Goal: Communication & Community: Share content

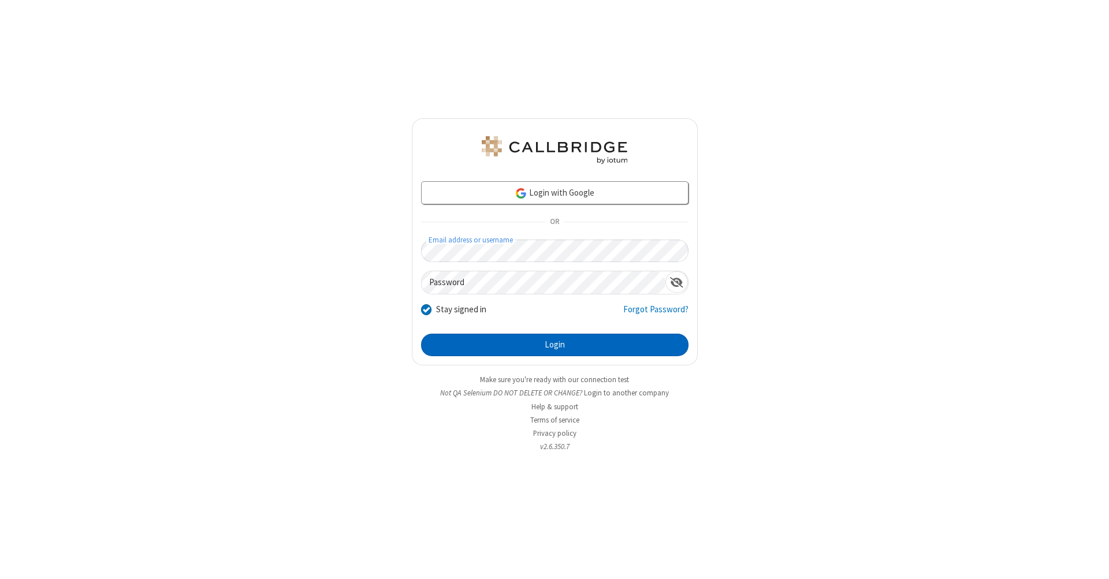
click at [554, 345] on button "Login" at bounding box center [554, 345] width 267 height 23
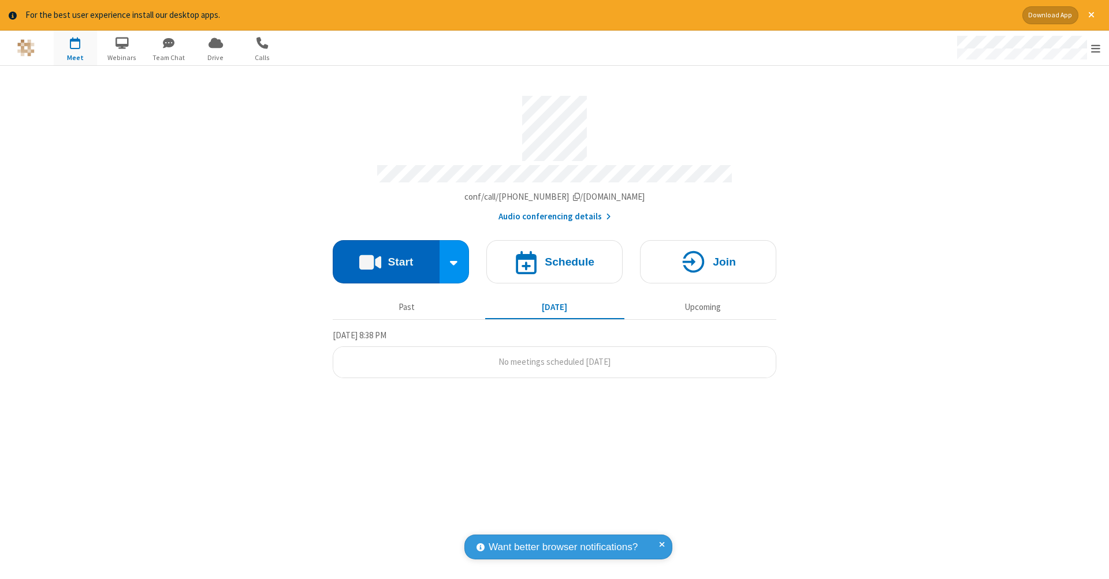
click at [386, 256] on button "Start" at bounding box center [386, 261] width 107 height 43
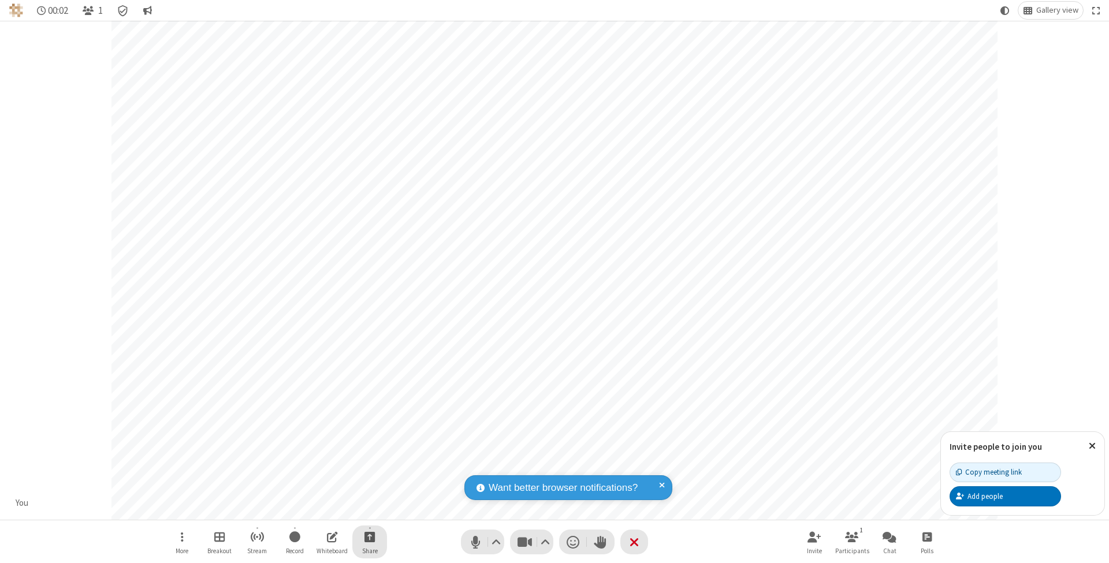
click at [369, 537] on span "Start sharing" at bounding box center [369, 537] width 11 height 14
click at [369, 467] on span "Share additional camera" at bounding box center [376, 470] width 85 height 10
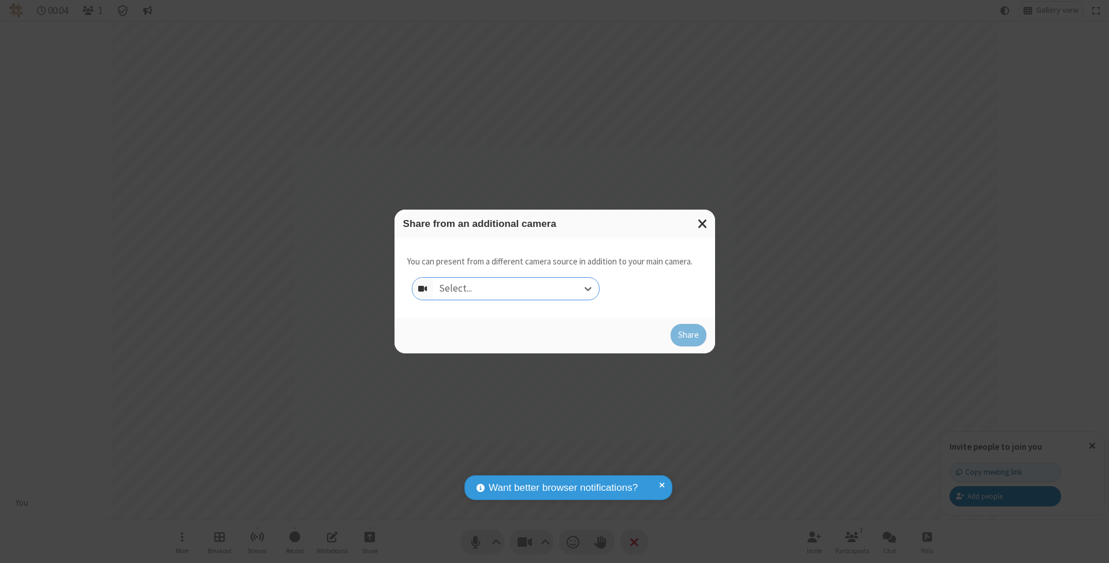
click at [516, 288] on div "Select..." at bounding box center [516, 289] width 166 height 22
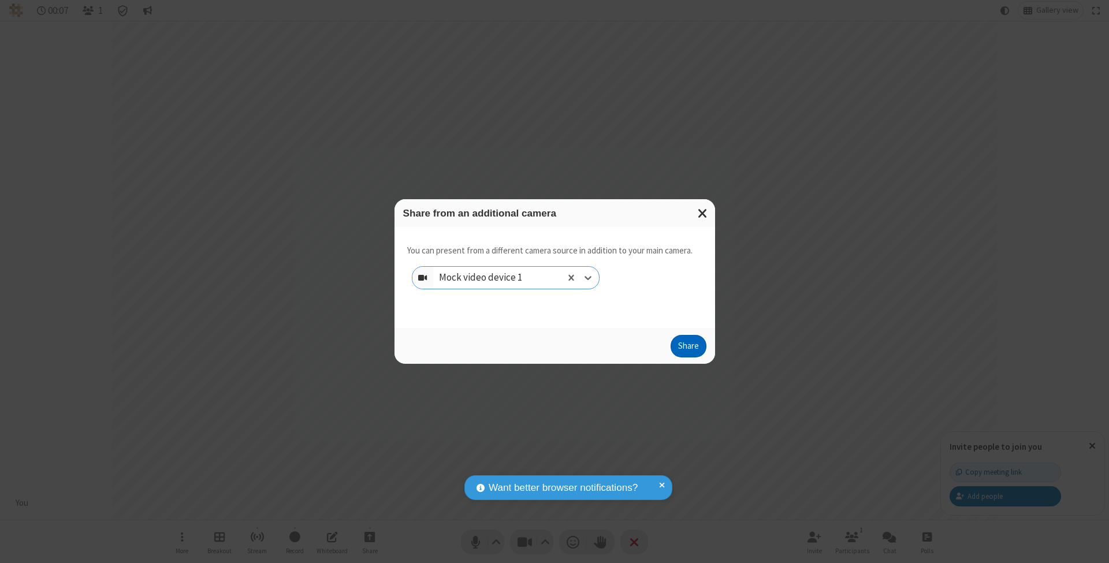
click at [688, 357] on button "Share" at bounding box center [688, 346] width 36 height 23
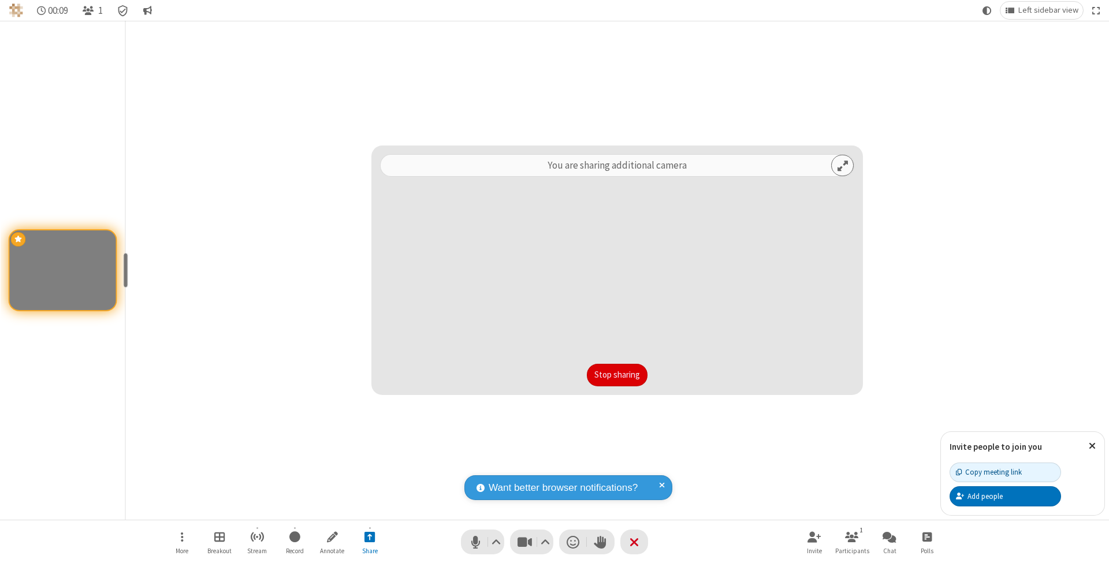
click at [617, 375] on button "Stop sharing" at bounding box center [617, 375] width 61 height 23
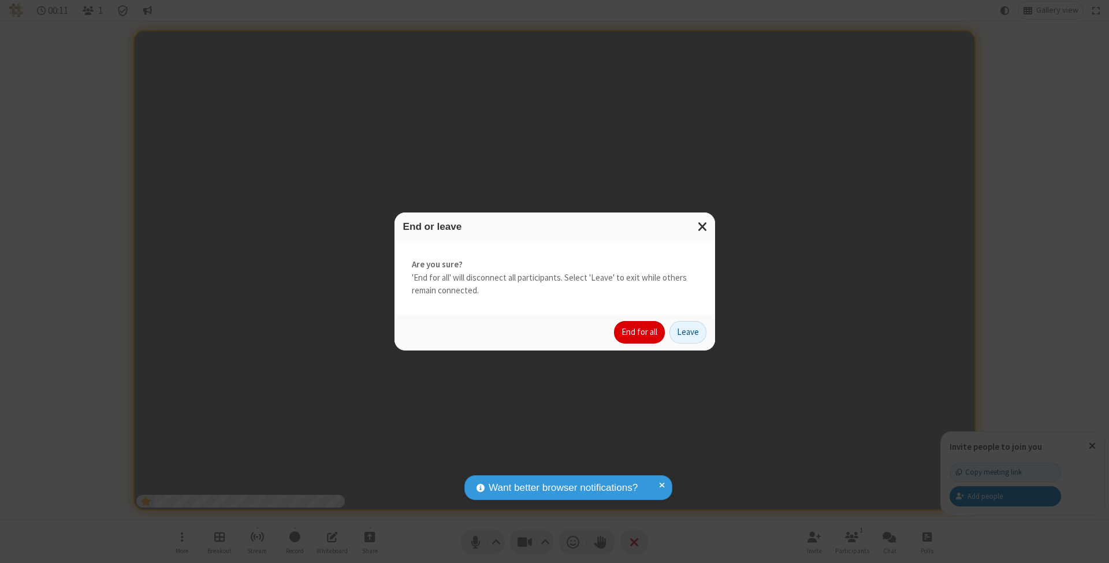
click at [640, 331] on button "End for all" at bounding box center [639, 332] width 51 height 23
